Goal: Task Accomplishment & Management: Complete application form

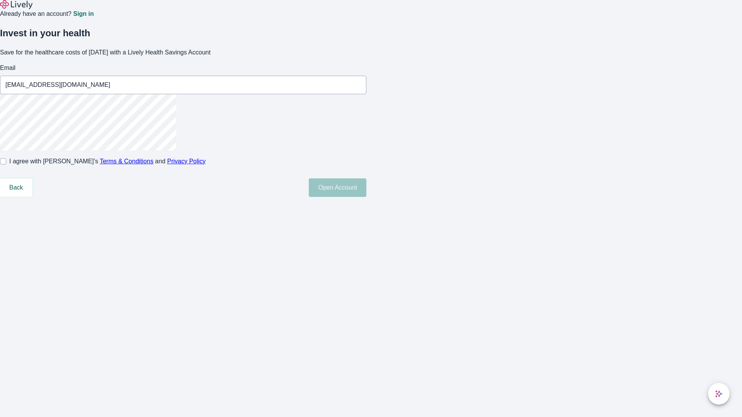
click at [6, 165] on input "I agree with Lively’s Terms & Conditions and Privacy Policy" at bounding box center [3, 161] width 6 height 6
checkbox input "true"
click at [366, 197] on button "Open Account" at bounding box center [338, 187] width 58 height 19
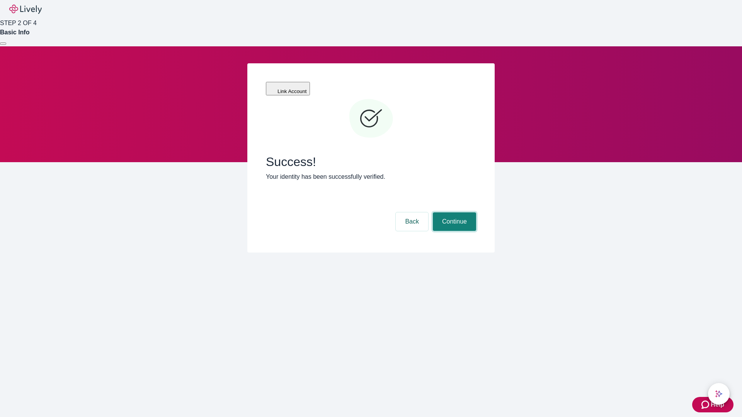
click at [453, 212] on button "Continue" at bounding box center [454, 221] width 43 height 19
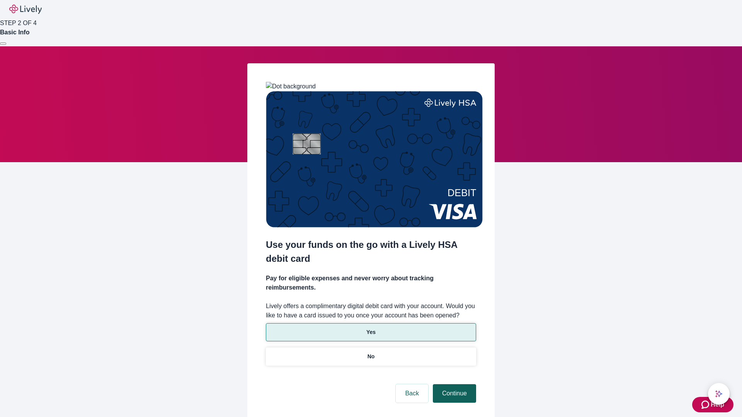
click at [370, 353] on p "No" at bounding box center [370, 357] width 7 height 8
click at [453, 384] on button "Continue" at bounding box center [454, 393] width 43 height 19
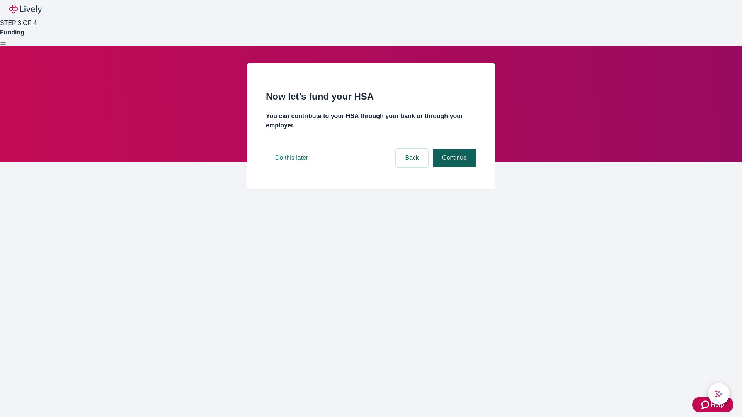
click at [453, 167] on button "Continue" at bounding box center [454, 158] width 43 height 19
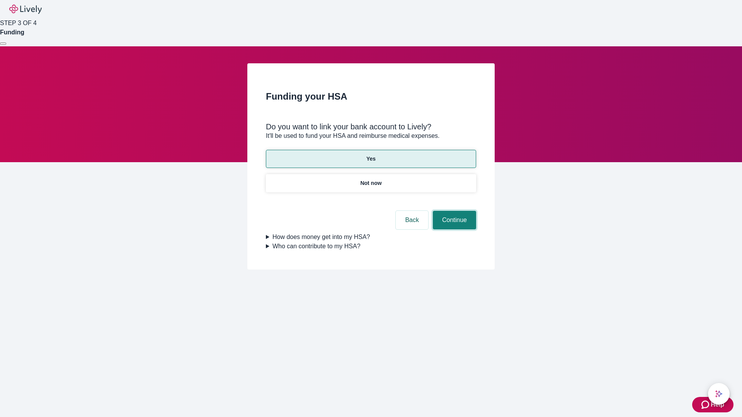
click at [453, 211] on button "Continue" at bounding box center [454, 220] width 43 height 19
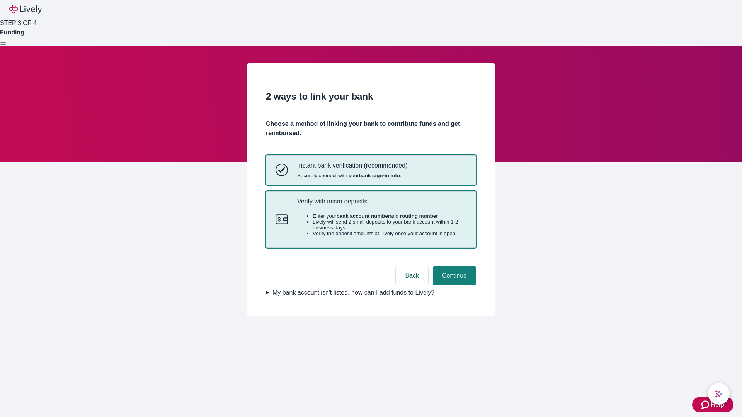
click at [381, 205] on p "Verify with micro-deposits" at bounding box center [381, 201] width 169 height 7
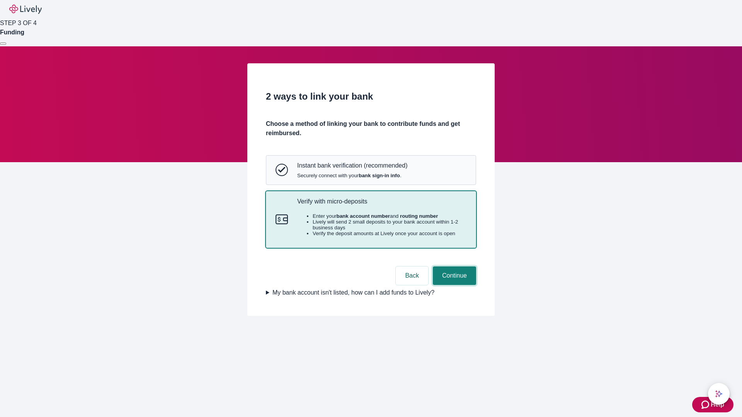
click at [453, 285] on button "Continue" at bounding box center [454, 276] width 43 height 19
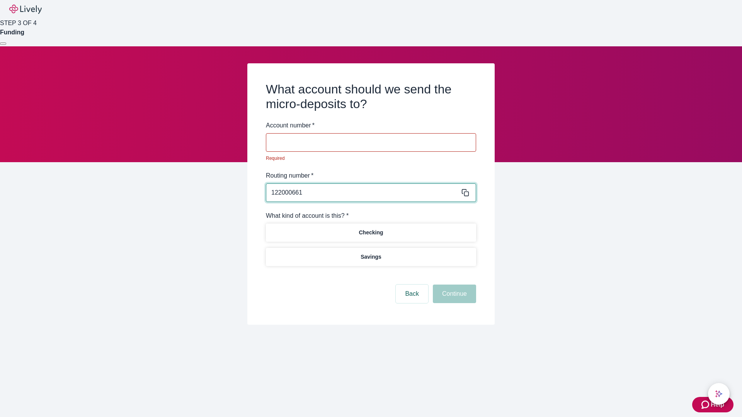
type input "122000661"
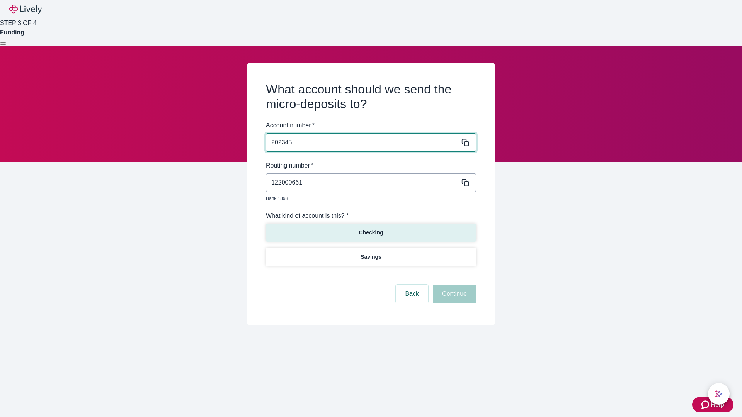
type input "202345"
click at [370, 229] on p "Checking" at bounding box center [370, 233] width 24 height 8
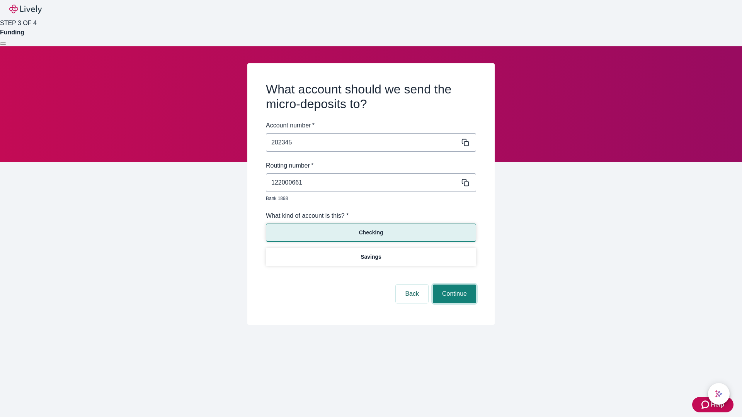
click at [453, 285] on button "Continue" at bounding box center [454, 294] width 43 height 19
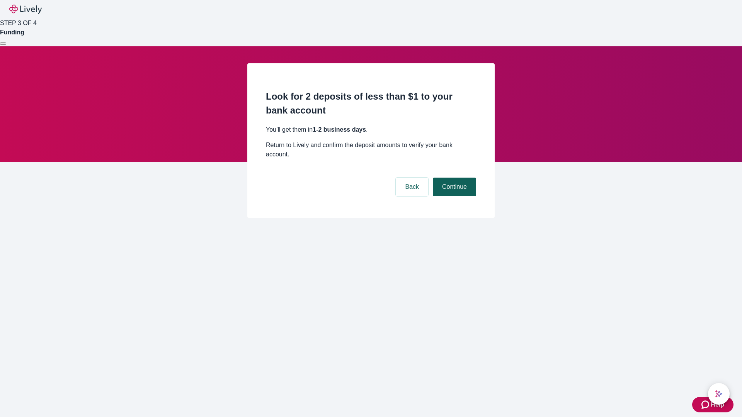
click at [453, 178] on button "Continue" at bounding box center [454, 187] width 43 height 19
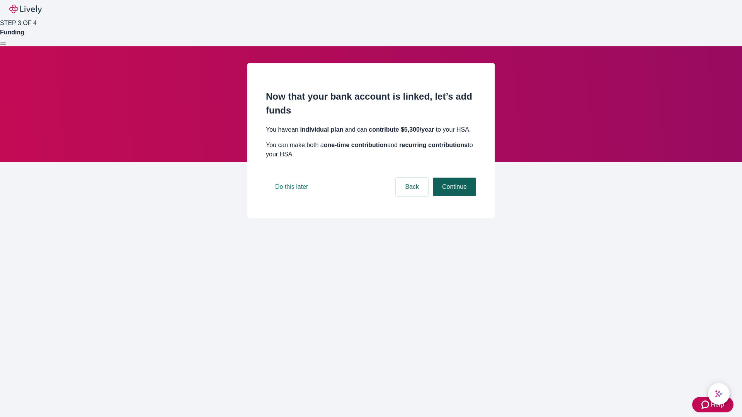
click at [453, 196] on button "Continue" at bounding box center [454, 187] width 43 height 19
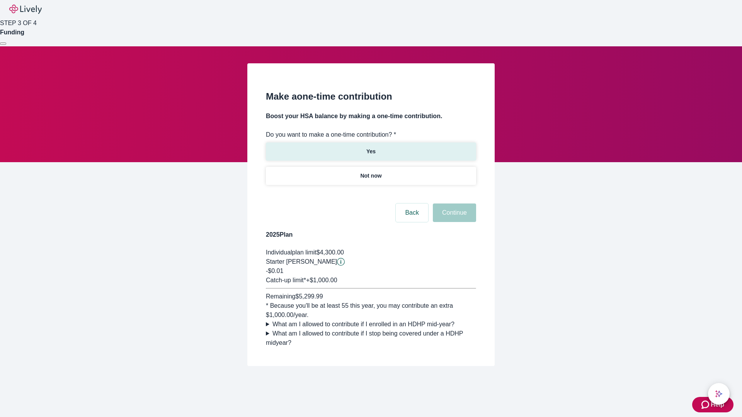
click at [370, 148] on p "Yes" at bounding box center [370, 152] width 9 height 8
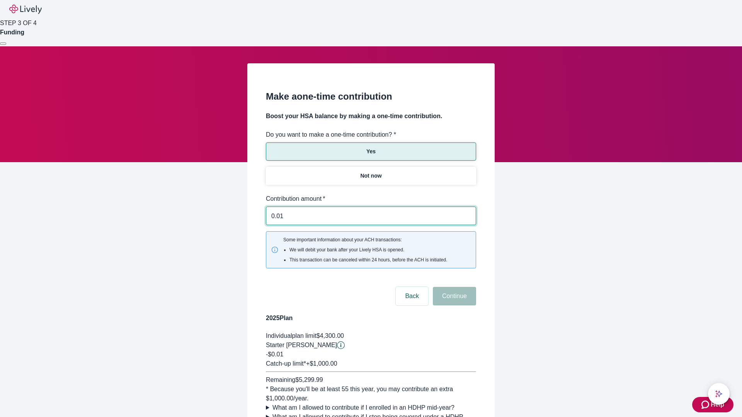
type input "0.01"
click at [453, 287] on button "Continue" at bounding box center [454, 296] width 43 height 19
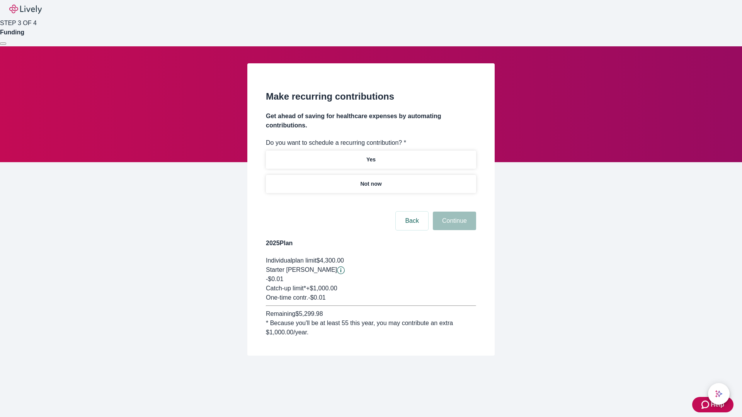
click at [370, 180] on p "Not now" at bounding box center [370, 184] width 21 height 8
click at [453, 212] on button "Continue" at bounding box center [454, 221] width 43 height 19
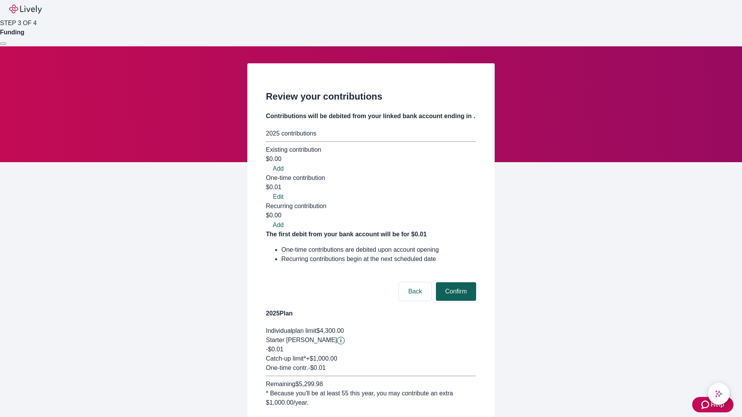
click at [455, 282] on button "Confirm" at bounding box center [456, 291] width 40 height 19
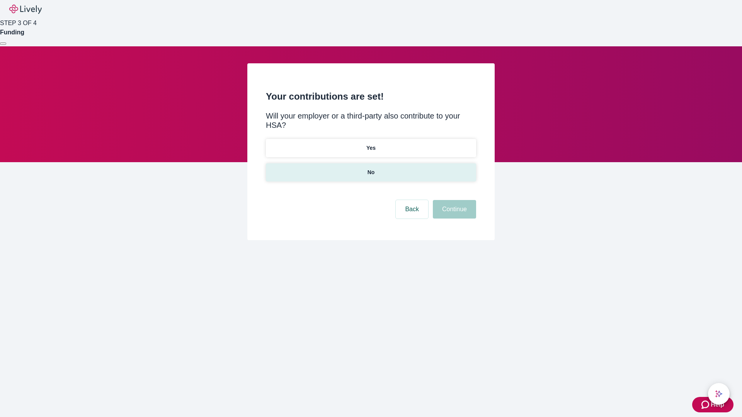
click at [370, 168] on p "No" at bounding box center [370, 172] width 7 height 8
click at [453, 200] on button "Continue" at bounding box center [454, 209] width 43 height 19
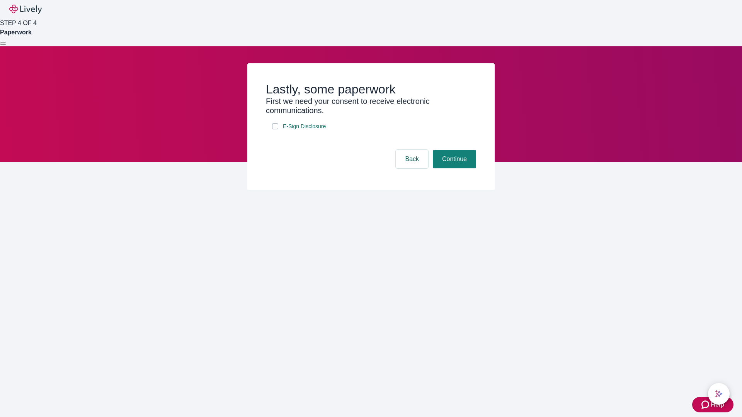
click at [275, 129] on input "E-Sign Disclosure" at bounding box center [275, 126] width 6 height 6
checkbox input "true"
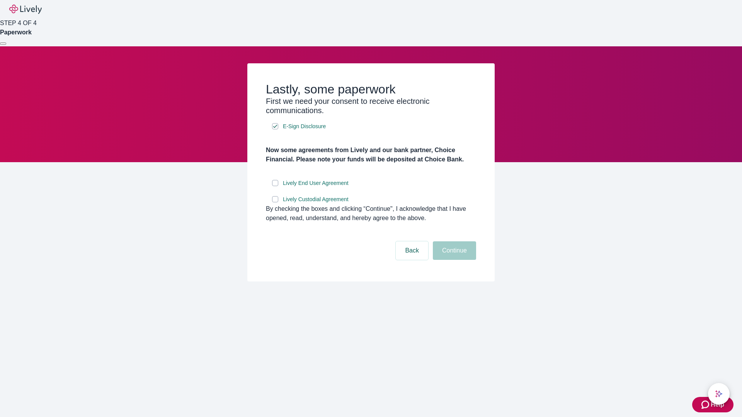
click at [275, 186] on input "Lively End User Agreement" at bounding box center [275, 183] width 6 height 6
checkbox input "true"
click at [275, 202] on input "Lively Custodial Agreement" at bounding box center [275, 199] width 6 height 6
checkbox input "true"
click at [453, 260] on button "Continue" at bounding box center [454, 250] width 43 height 19
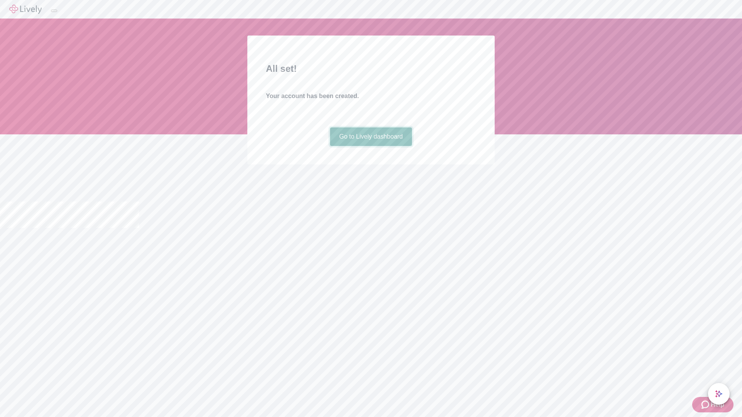
click at [370, 146] on link "Go to Lively dashboard" at bounding box center [371, 136] width 82 height 19
